Goal: Task Accomplishment & Management: Complete application form

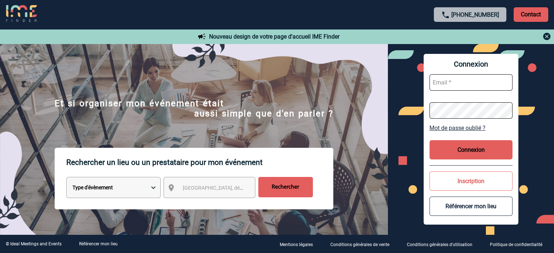
type input "jnetobogalho@ime-groupe.com"
click at [440, 143] on button "Connexion" at bounding box center [471, 149] width 83 height 19
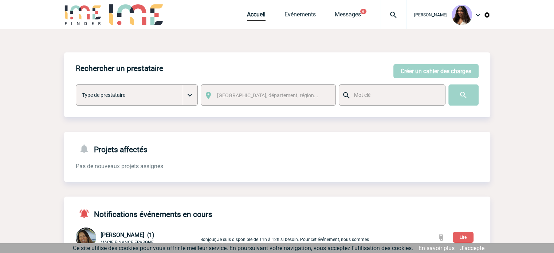
click at [381, 17] on img at bounding box center [394, 15] width 26 height 9
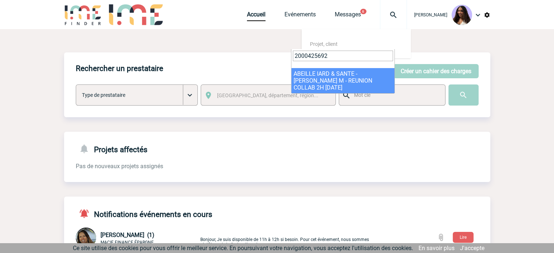
type input "2000425692"
select select "25193"
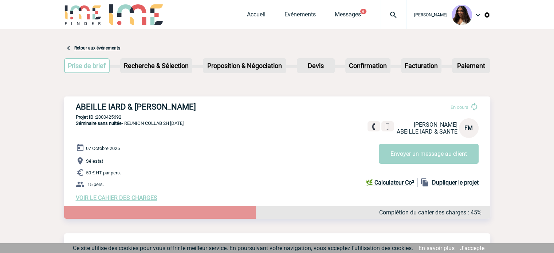
scroll to position [85, 0]
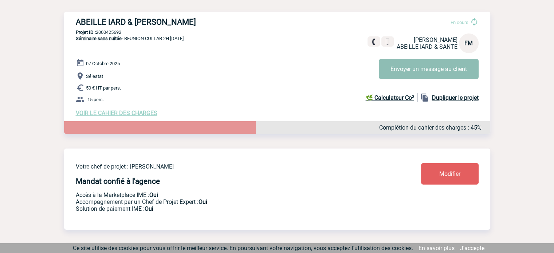
click at [395, 68] on button "Envoyer un message au client" at bounding box center [429, 69] width 100 height 20
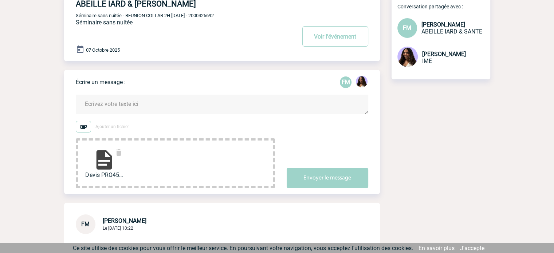
scroll to position [48, 0]
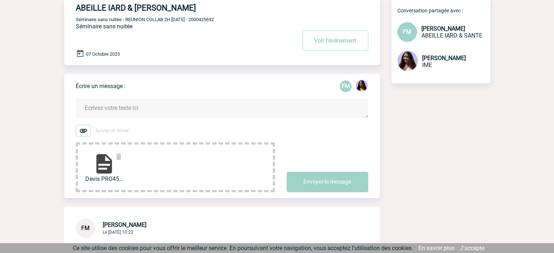
drag, startPoint x: 104, startPoint y: 100, endPoint x: 101, endPoint y: 103, distance: 3.9
click at [102, 102] on textarea at bounding box center [222, 108] width 293 height 19
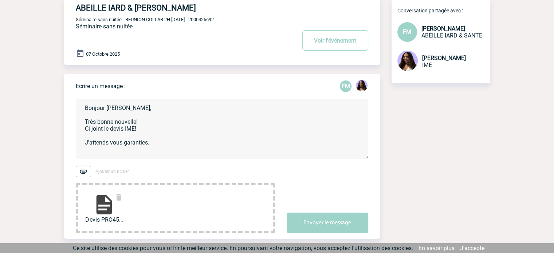
scroll to position [1, 0]
click at [133, 151] on textarea "Bonjour [PERSON_NAME], Très bonne nouvelle! Ci-joint le devis IME! J'attends vo…" at bounding box center [222, 129] width 293 height 60
click at [140, 156] on textarea "Bonjour Florence, Très bonne nouvelle! Ci-joint le devis IME! J'attends vous ga…" at bounding box center [222, 129] width 293 height 60
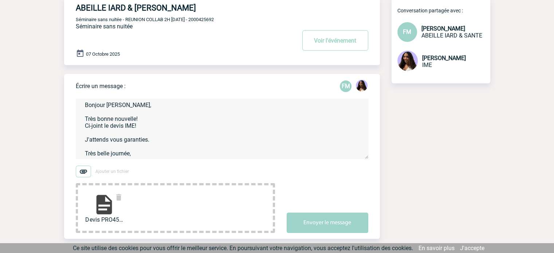
scroll to position [16, 0]
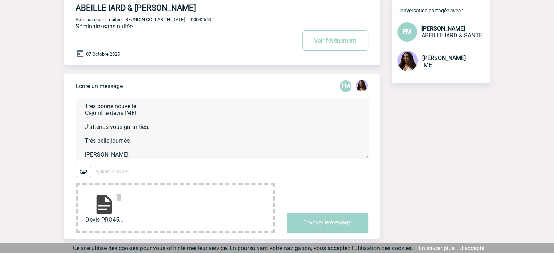
click at [140, 148] on textarea "Bonjour Florence, Très bonne nouvelle! Ci-joint le devis IME! J'attends vous ga…" at bounding box center [222, 129] width 293 height 60
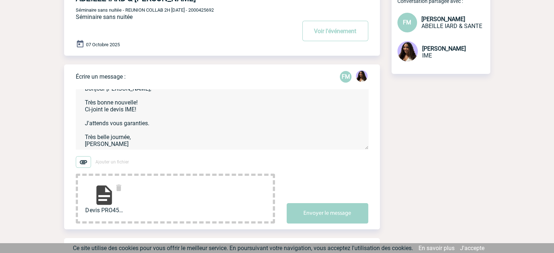
scroll to position [61, 0]
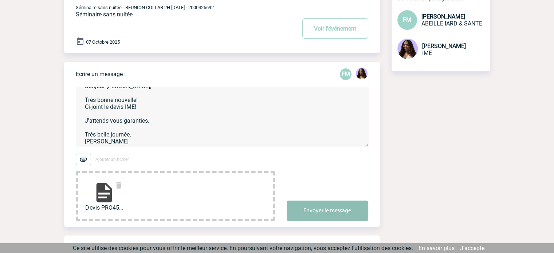
type textarea "Bonjour Florence, Très bonne nouvelle! Ci-joint le devis IME! J'attends vous ga…"
click at [330, 218] on button "Envoyer le message" at bounding box center [328, 211] width 82 height 20
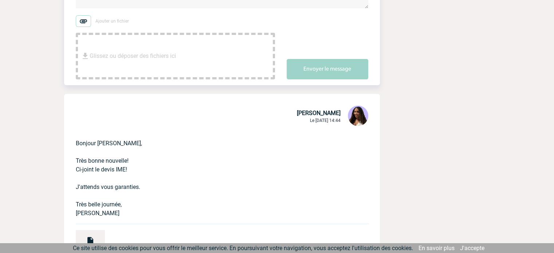
scroll to position [231, 0]
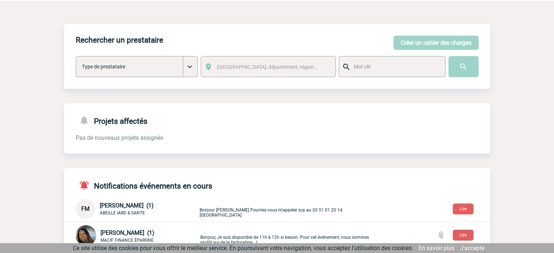
scroll to position [85, 0]
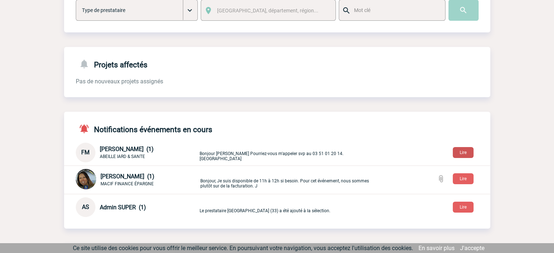
click at [464, 151] on button "Lire" at bounding box center [463, 152] width 21 height 11
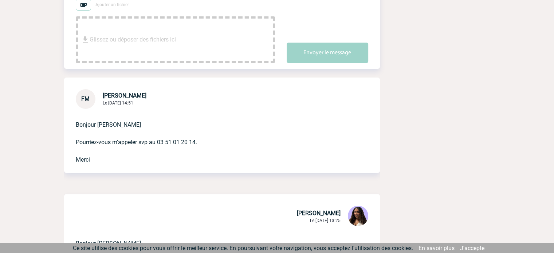
scroll to position [158, 0]
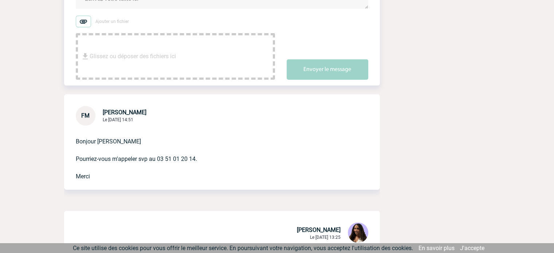
click at [208, 160] on p "Bonjour [PERSON_NAME] Pourriez-vous m'appeler svp au 03 51 01 20 14. [GEOGRAPHI…" at bounding box center [212, 153] width 272 height 55
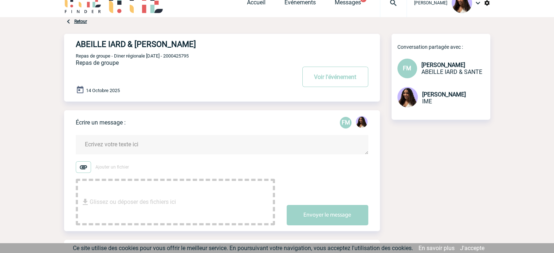
scroll to position [0, 0]
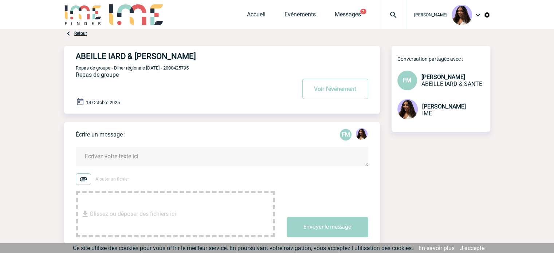
click at [348, 15] on span "Messages" at bounding box center [357, 14] width 45 height 7
click at [360, 13] on button "7" at bounding box center [363, 11] width 6 height 5
click at [344, 14] on link "Messages" at bounding box center [348, 16] width 26 height 10
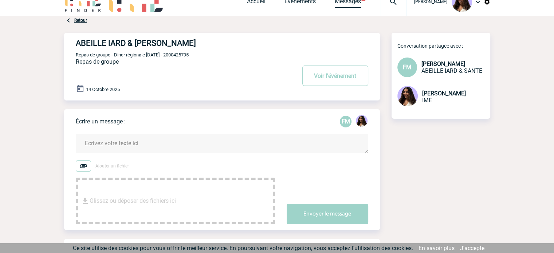
scroll to position [70, 0]
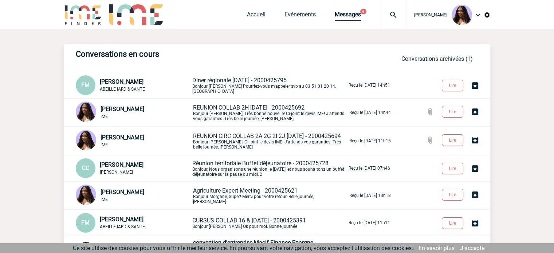
click at [302, 17] on span "Evénements" at bounding box center [310, 14] width 50 height 7
click at [293, 17] on link "Evénements" at bounding box center [300, 16] width 31 height 10
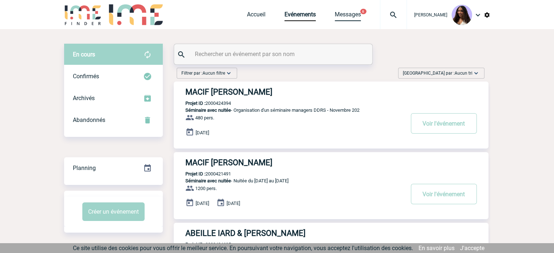
click at [335, 15] on link "Messages" at bounding box center [348, 16] width 26 height 10
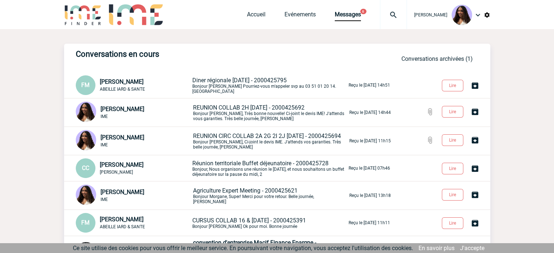
click at [233, 81] on span "Diner régionale [DATE] - 2000425795" at bounding box center [239, 80] width 94 height 7
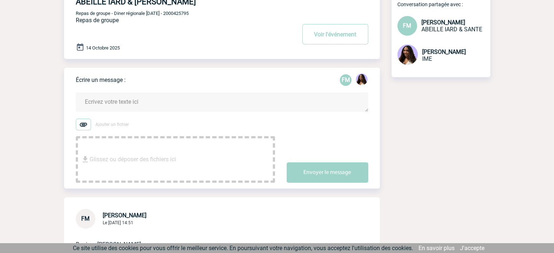
scroll to position [48, 0]
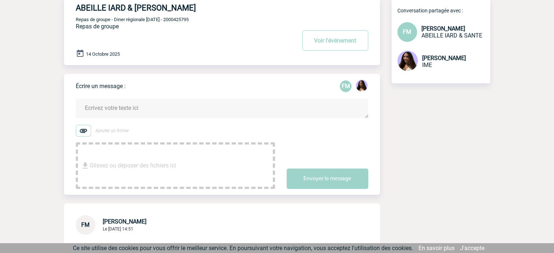
drag, startPoint x: 204, startPoint y: 22, endPoint x: 176, endPoint y: 20, distance: 28.1
click at [176, 20] on p "Repas de groupe - Diner régionale 14/10/2025 - 2000425795" at bounding box center [185, 19] width 219 height 6
copy span "2000425795"
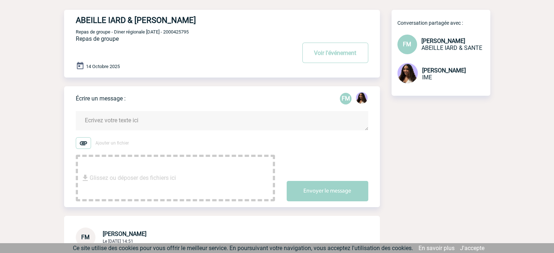
scroll to position [0, 0]
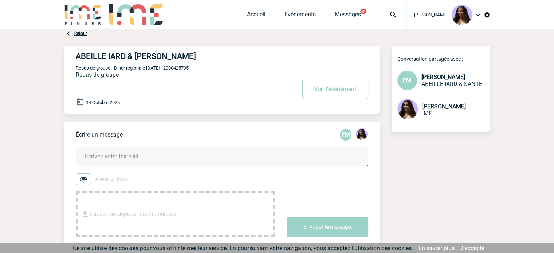
click at [77, 36] on div "Retour" at bounding box center [75, 33] width 23 height 9
click at [76, 33] on link "Retour" at bounding box center [80, 33] width 13 height 5
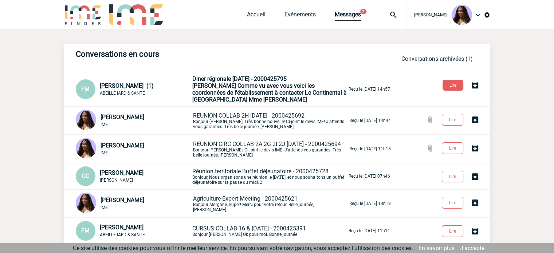
click at [251, 97] on span "Jessica Comme vu avec vous voici les coordonnées de l'établissement à contacter…" at bounding box center [269, 92] width 155 height 21
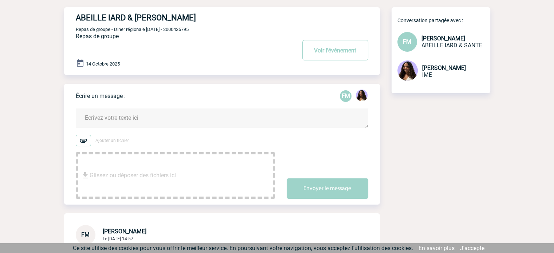
scroll to position [24, 0]
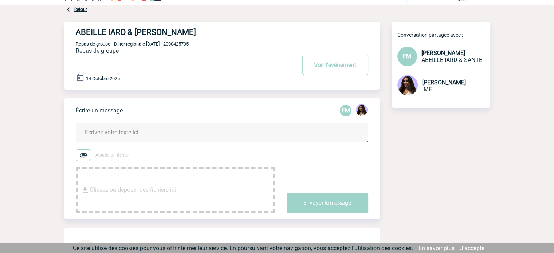
click at [160, 128] on textarea at bounding box center [222, 132] width 293 height 19
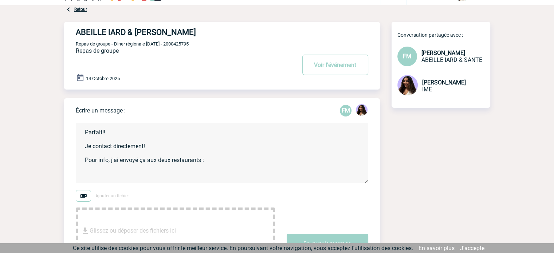
paste textarea "Bonjour, Je me rends compte que je me suis trompé de destination dans ma demand…"
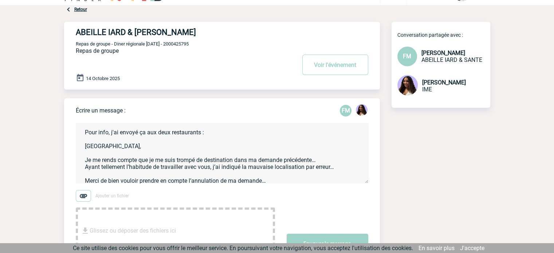
scroll to position [48, 0]
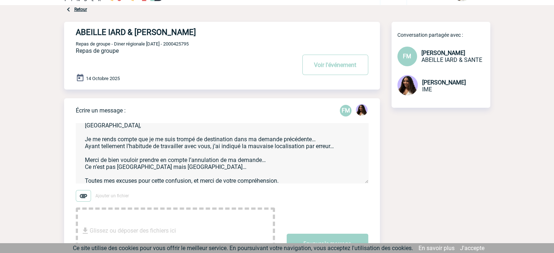
drag, startPoint x: 83, startPoint y: 129, endPoint x: 87, endPoint y: 131, distance: 4.6
click at [83, 129] on textarea "Parfait!! Je contact directement! Pour info, j'ai envoyé ça aux deux restaurant…" at bounding box center [222, 153] width 293 height 60
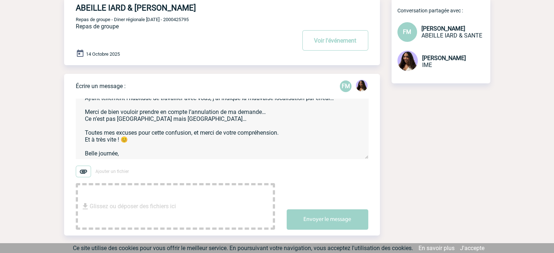
click at [131, 146] on textarea "Parfait!! Je contact directement! Pour info, j'ai envoyé ça aux deux restaurant…" at bounding box center [222, 129] width 293 height 60
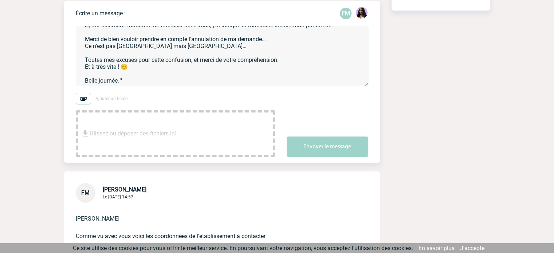
scroll to position [81, 0]
click at [161, 78] on textarea "Parfait!! Je contact directement! Pour info, j'ai envoyé ça aux deux restaurant…" at bounding box center [222, 56] width 293 height 60
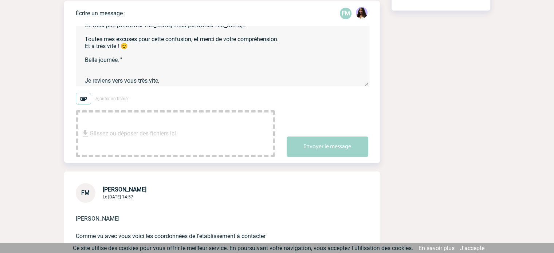
scroll to position [108, 0]
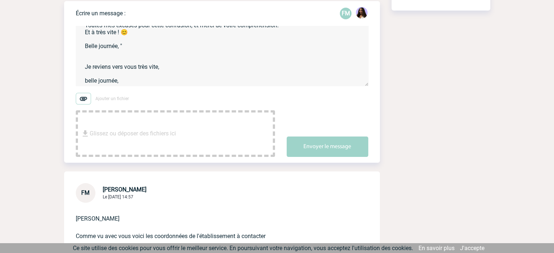
click at [89, 82] on textarea "Parfait!! Je contact directement! Pour info, j'ai envoyé ça aux deux restaurant…" at bounding box center [222, 56] width 293 height 60
click at [127, 77] on textarea "Parfait!! Je contact directement! Pour info, j'ai envoyé ça aux deux restaurant…" at bounding box center [222, 56] width 293 height 60
click at [126, 83] on textarea "Parfait!! Je contact directement! Pour info, j'ai envoyé ça aux deux restaurant…" at bounding box center [222, 56] width 293 height 60
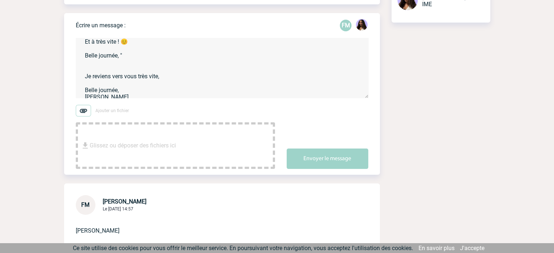
scroll to position [116, 0]
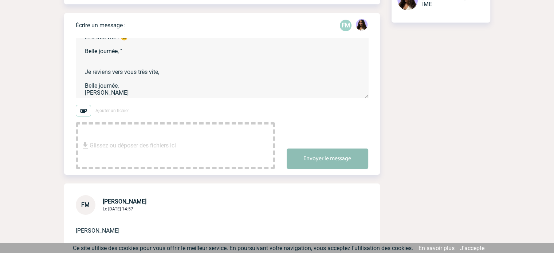
type textarea "Parfait!! Je contact directement! Pour info, j'ai envoyé ça aux deux restaurant…"
click at [321, 161] on button "Envoyer le message" at bounding box center [328, 159] width 82 height 20
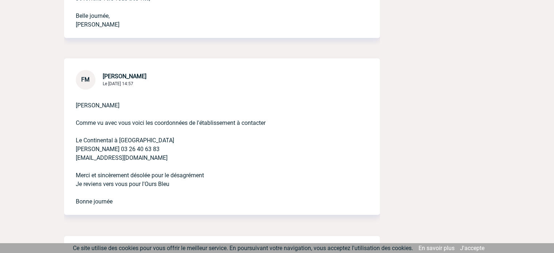
scroll to position [522, 0]
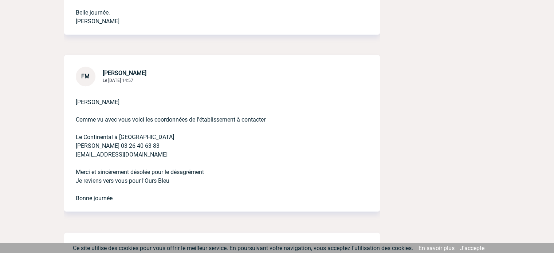
drag, startPoint x: 161, startPoint y: 156, endPoint x: 69, endPoint y: 159, distance: 92.3
click at [69, 159] on div "Jessica Comme vu avec vous voici les coordonnées de l'établissement à contacter…" at bounding box center [222, 148] width 316 height 125
copy p "contact@continental-reims.fr"
click at [130, 128] on p "Jessica Comme vu avec vous voici les coordonnées de l'établissement à contacter…" at bounding box center [212, 144] width 272 height 117
drag, startPoint x: 131, startPoint y: 138, endPoint x: 75, endPoint y: 139, distance: 55.8
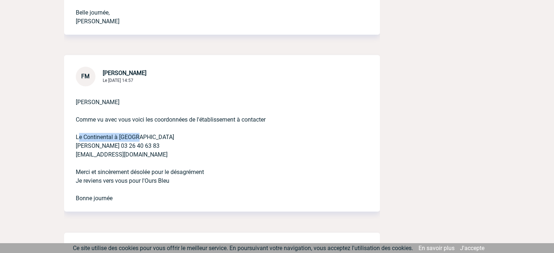
click at [76, 139] on p "Jessica Comme vu avec vous voici les coordonnées de l'établissement à contacter…" at bounding box center [212, 144] width 272 height 117
copy p "Le Continental à Reims"
click at [130, 143] on p "Jessica Comme vu avec vous voici les coordonnées de l'établissement à contacter…" at bounding box center [212, 144] width 272 height 117
drag, startPoint x: 111, startPoint y: 147, endPoint x: 90, endPoint y: 147, distance: 21.1
click at [90, 147] on p "Jessica Comme vu avec vous voici les coordonnées de l'établissement à contacter…" at bounding box center [212, 144] width 272 height 117
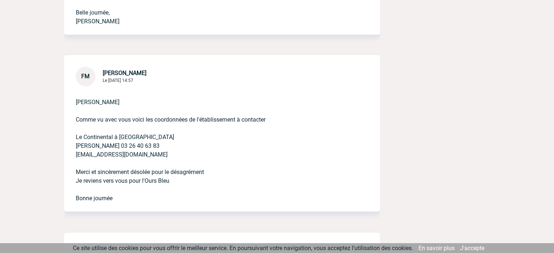
click at [121, 147] on p "Jessica Comme vu avec vous voici les coordonnées de l'établissement à contacter…" at bounding box center [212, 144] width 272 height 117
drag, startPoint x: 114, startPoint y: 147, endPoint x: 91, endPoint y: 147, distance: 23.0
click at [91, 147] on p "Jessica Comme vu avec vous voici les coordonnées de l'établissement à contacter…" at bounding box center [212, 144] width 272 height 117
copy p "Mathilde"
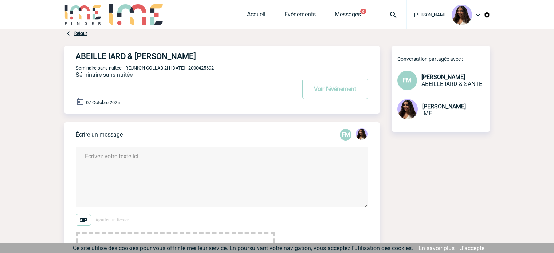
scroll to position [231, 0]
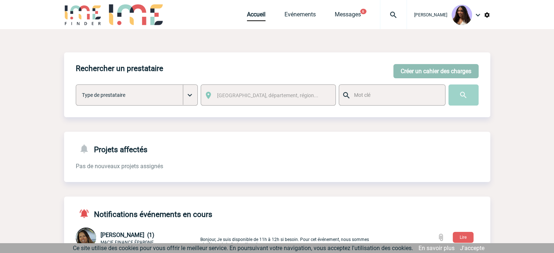
click at [418, 72] on button "Créer un cahier des charges" at bounding box center [436, 71] width 85 height 14
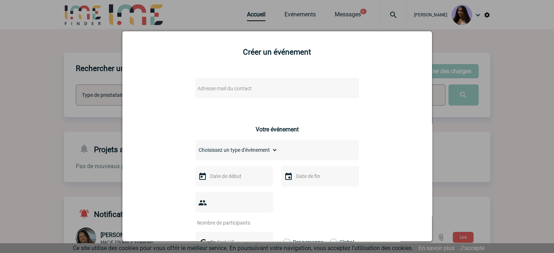
click at [224, 89] on span "Adresse mail du contact" at bounding box center [225, 89] width 54 height 6
type input "c"
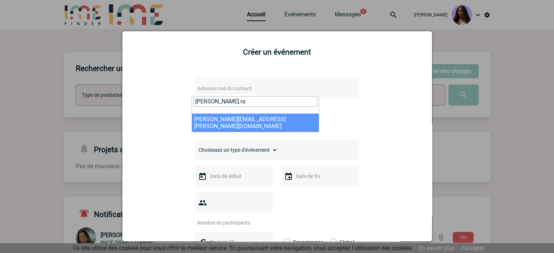
type input "[PERSON_NAME].ra"
select select "115671"
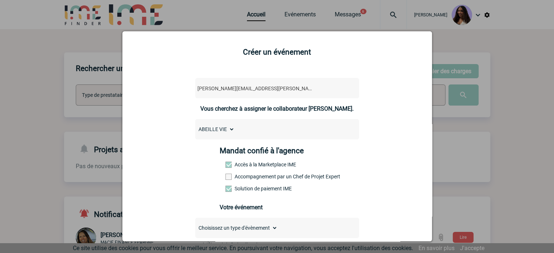
click at [252, 178] on label "Accompagnement par un Chef de Projet Expert" at bounding box center [242, 177] width 32 height 6
click at [0, 0] on input "Accompagnement par un Chef de Projet Expert" at bounding box center [0, 0] width 0 height 0
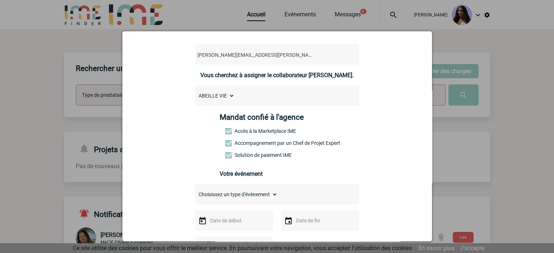
scroll to position [85, 0]
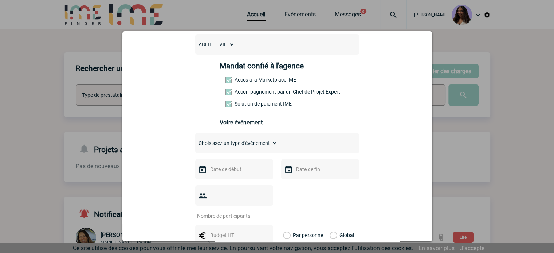
click at [227, 146] on select "Choisissez un type d'évènement Séminaire avec nuitée Séminaire sans nuitée Repa…" at bounding box center [236, 143] width 82 height 10
select select "2"
click at [195, 140] on select "Choisissez un type d'évènement Séminaire avec nuitée Séminaire sans nuitée Repa…" at bounding box center [236, 143] width 82 height 10
click at [229, 171] on input "text" at bounding box center [233, 169] width 50 height 9
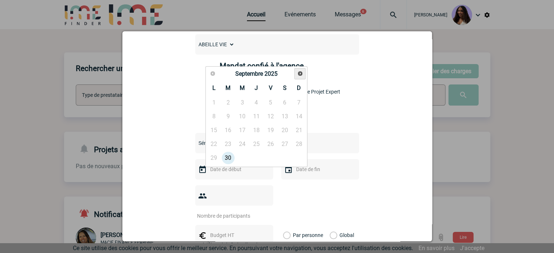
click at [299, 74] on span "Suivant" at bounding box center [300, 74] width 6 height 6
click at [261, 159] on link "30" at bounding box center [256, 158] width 13 height 13
type input "[DATE]"
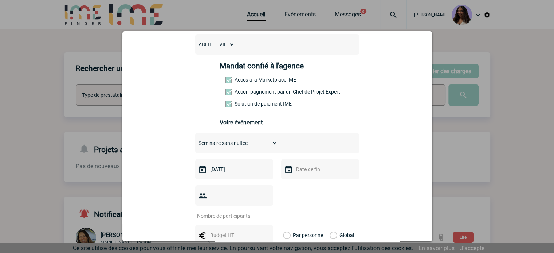
click at [312, 178] on div at bounding box center [320, 169] width 78 height 20
click at [308, 171] on input "text" at bounding box center [320, 169] width 50 height 9
click at [342, 157] on link "30" at bounding box center [342, 158] width 13 height 13
type input "[DATE]"
click at [210, 211] on input "number" at bounding box center [229, 215] width 69 height 9
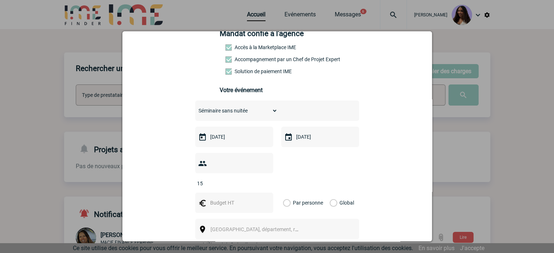
scroll to position [158, 0]
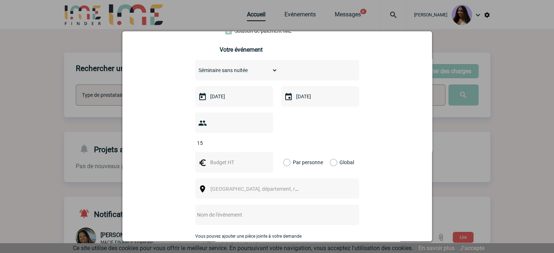
type input "15"
click at [214, 158] on input "text" at bounding box center [233, 162] width 50 height 9
type input "1200"
click at [330, 153] on label "Global" at bounding box center [332, 162] width 5 height 20
click at [0, 0] on input "Global" at bounding box center [0, 0] width 0 height 0
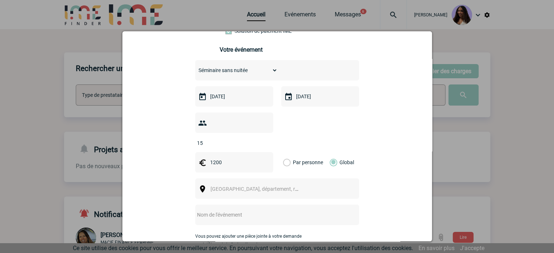
click at [280, 184] on span "[GEOGRAPHIC_DATA], département, région..." at bounding box center [258, 189] width 100 height 10
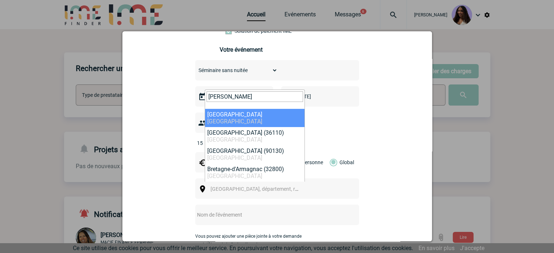
type input "[PERSON_NAME]"
select select "1319"
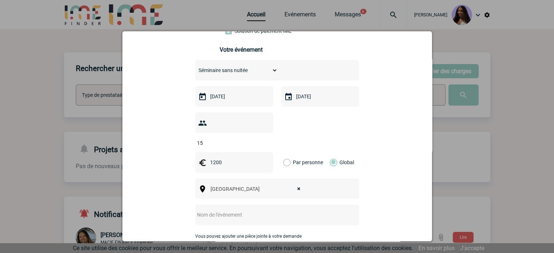
click at [286, 210] on input "text" at bounding box center [267, 214] width 145 height 9
click at [200, 210] on input "text" at bounding box center [267, 214] width 145 height 9
paste input "réunion en [GEOGRAPHIC_DATA] le 30 octobre"
click at [196, 210] on input "réunion en [GEOGRAPHIC_DATA] le 30 octobre" at bounding box center [267, 214] width 145 height 9
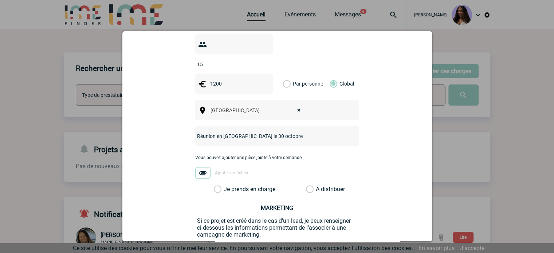
scroll to position [243, 0]
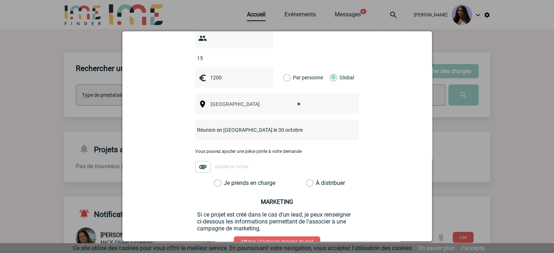
type input "Réunion en [GEOGRAPHIC_DATA] le 30 octobre"
click at [226, 180] on label "Je prends en charge" at bounding box center [220, 183] width 12 height 7
click at [0, 0] on input "Je prends en charge" at bounding box center [0, 0] width 0 height 0
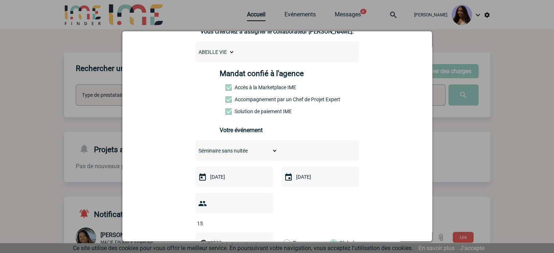
scroll to position [77, 0]
click at [229, 54] on select "ABEILLE VIE" at bounding box center [214, 52] width 39 height 10
click at [176, 83] on div "[PERSON_NAME][EMAIL_ADDRESS][PERSON_NAME][DOMAIN_NAME] [PERSON_NAME][EMAIL_ADDR…" at bounding box center [278, 221] width 292 height 454
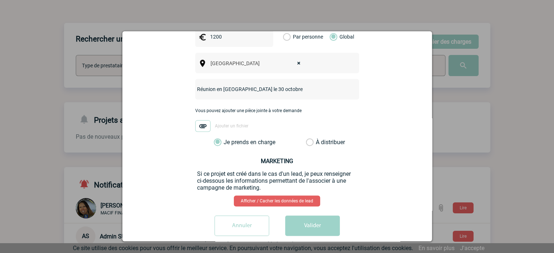
scroll to position [85, 0]
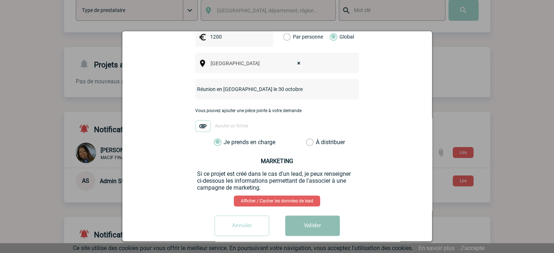
click at [307, 216] on button "Valider" at bounding box center [312, 226] width 55 height 20
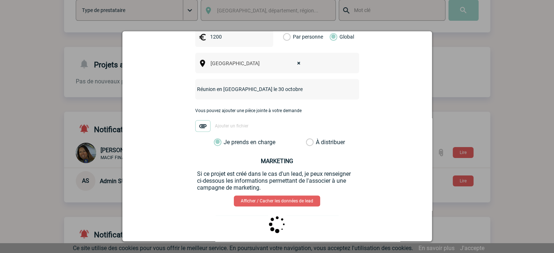
scroll to position [0, 0]
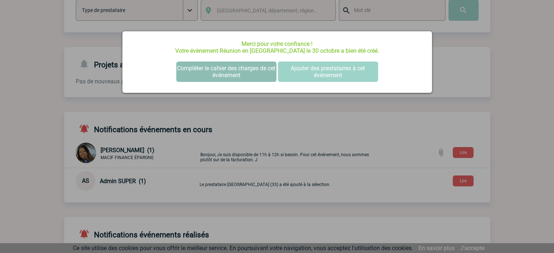
click at [230, 75] on button "Compléter le cahier des charges de cet événement" at bounding box center [226, 72] width 100 height 20
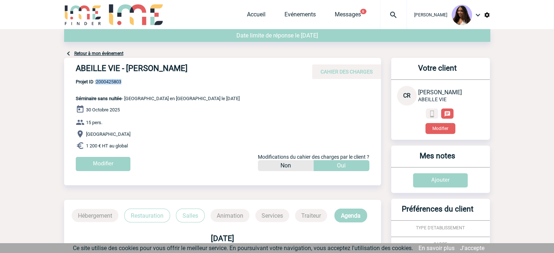
drag, startPoint x: 125, startPoint y: 82, endPoint x: 97, endPoint y: 82, distance: 28.1
click at [97, 82] on span "Projet ID : 2000425803" at bounding box center [158, 81] width 164 height 5
copy span "2000425803"
drag, startPoint x: 70, startPoint y: 64, endPoint x: 76, endPoint y: 67, distance: 6.0
click at [70, 64] on div "ABEILLE VIE - [PERSON_NAME] CAHIER DES CHARGES" at bounding box center [222, 68] width 317 height 21
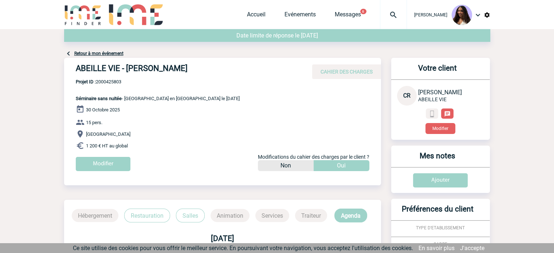
drag, startPoint x: 76, startPoint y: 67, endPoint x: 193, endPoint y: 71, distance: 117.1
click at [193, 71] on h4 "ABEILLE VIE - Catherine RANSON" at bounding box center [185, 70] width 219 height 12
copy h4 "ABEILLE VIE - Catherine RANSON"
drag, startPoint x: 126, startPoint y: 80, endPoint x: 98, endPoint y: 82, distance: 28.9
click at [98, 82] on span "Projet ID : 2000425803" at bounding box center [158, 81] width 164 height 5
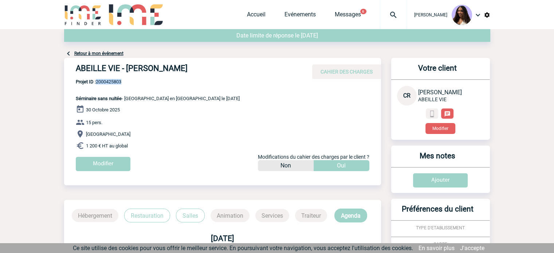
copy span "2000425803"
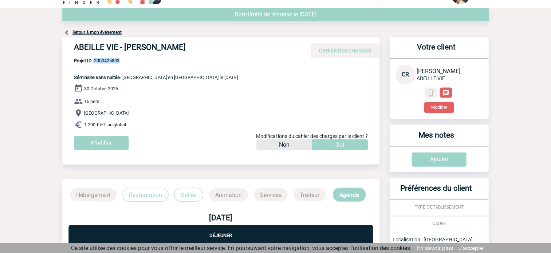
scroll to position [20, 0]
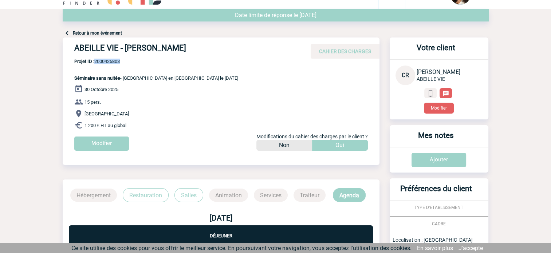
click at [120, 62] on span "Projet ID : 2000425803" at bounding box center [156, 61] width 164 height 5
drag, startPoint x: 124, startPoint y: 62, endPoint x: 96, endPoint y: 63, distance: 27.7
click at [96, 63] on span "Projet ID : 2000425803" at bounding box center [156, 61] width 164 height 5
copy span "2000425803"
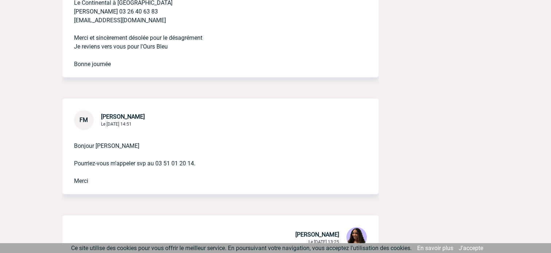
scroll to position [681, 0]
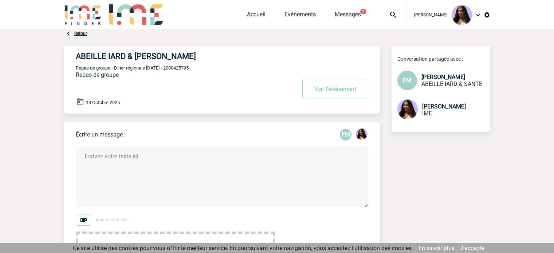
scroll to position [522, 0]
